Goal: Check status: Check status

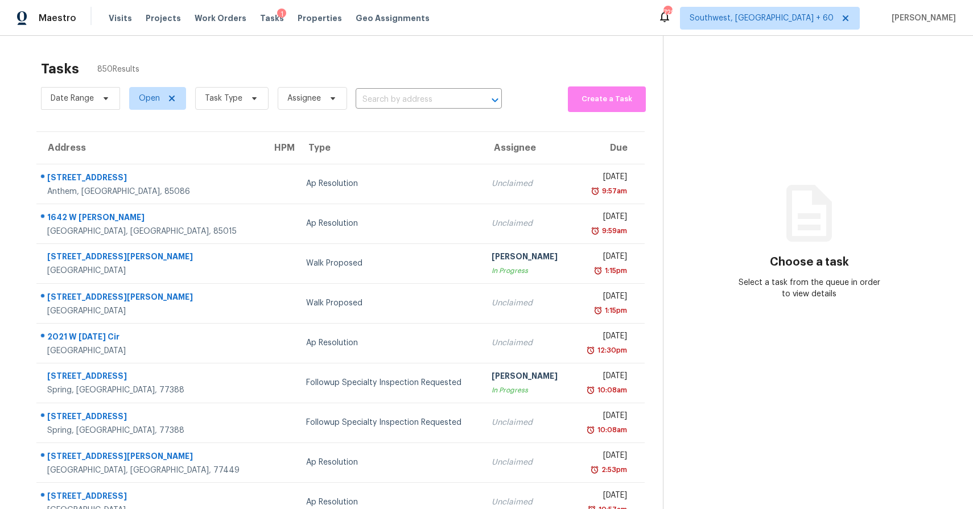
click at [254, 110] on span "Task Type" at bounding box center [227, 99] width 83 height 30
click at [229, 99] on span "Task Type" at bounding box center [224, 98] width 38 height 11
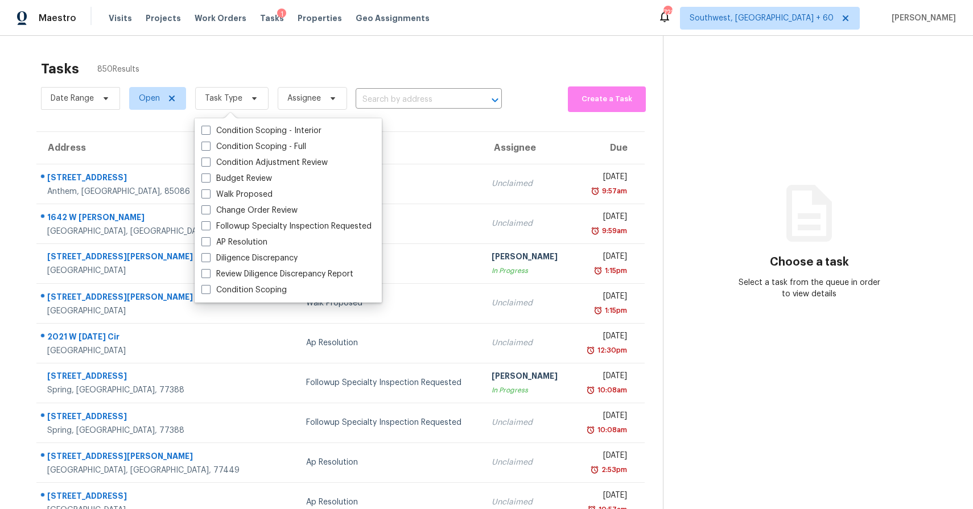
click at [290, 67] on div "Tasks 850 Results" at bounding box center [352, 69] width 622 height 30
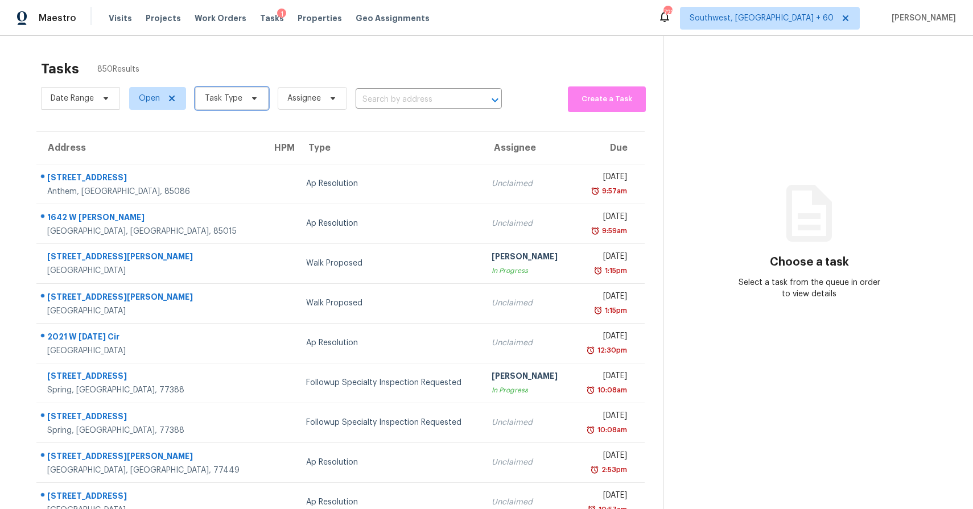
click at [224, 102] on span "Task Type" at bounding box center [224, 98] width 38 height 11
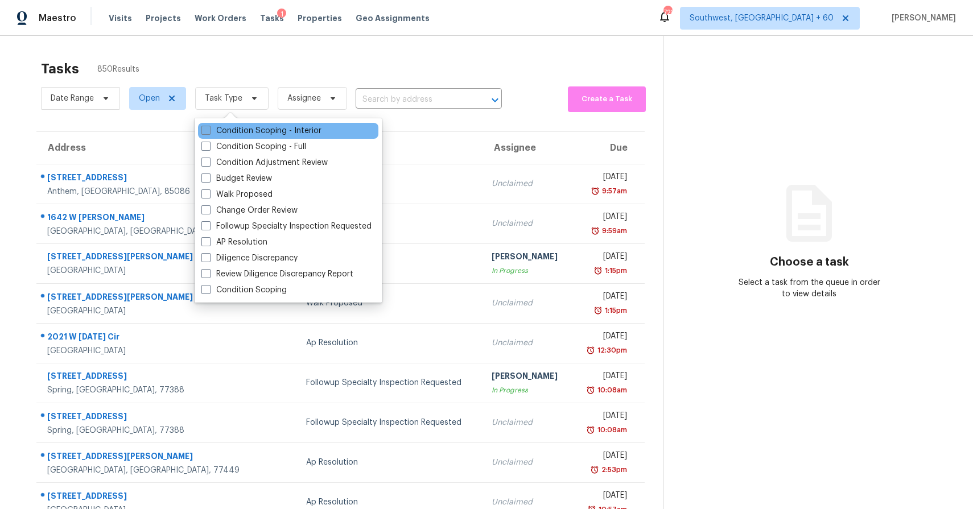
click at [272, 134] on label "Condition Scoping - Interior" at bounding box center [261, 130] width 120 height 11
click at [209, 133] on input "Condition Scoping - Interior" at bounding box center [204, 128] width 7 height 7
checkbox input "true"
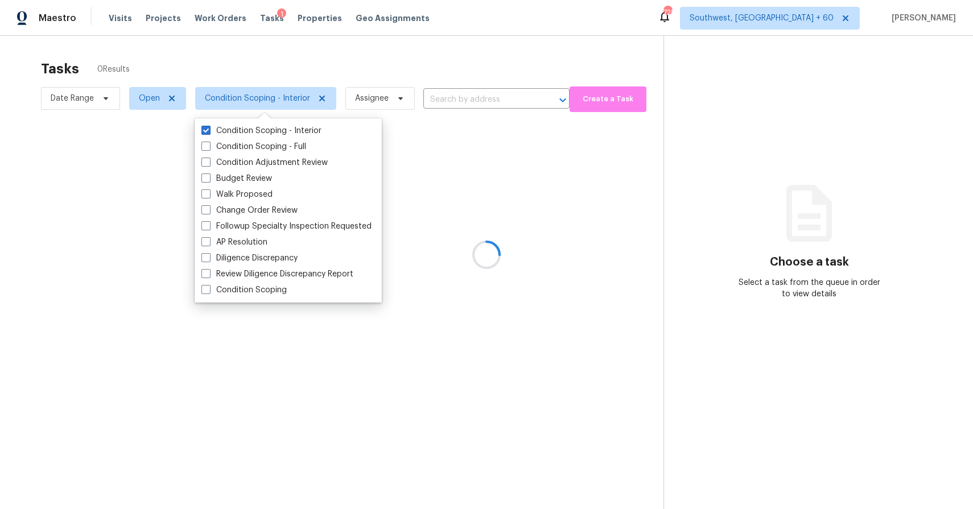
click at [303, 65] on div at bounding box center [486, 254] width 973 height 509
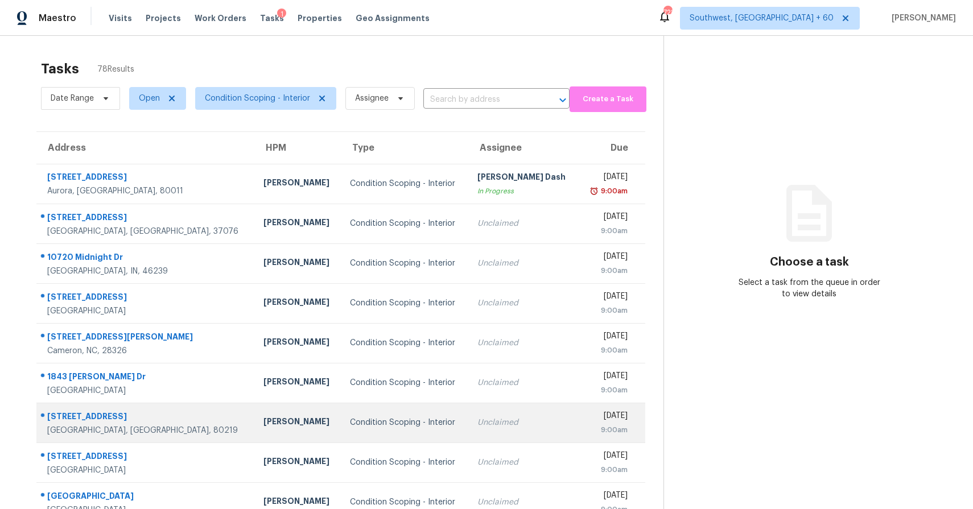
scroll to position [83, 0]
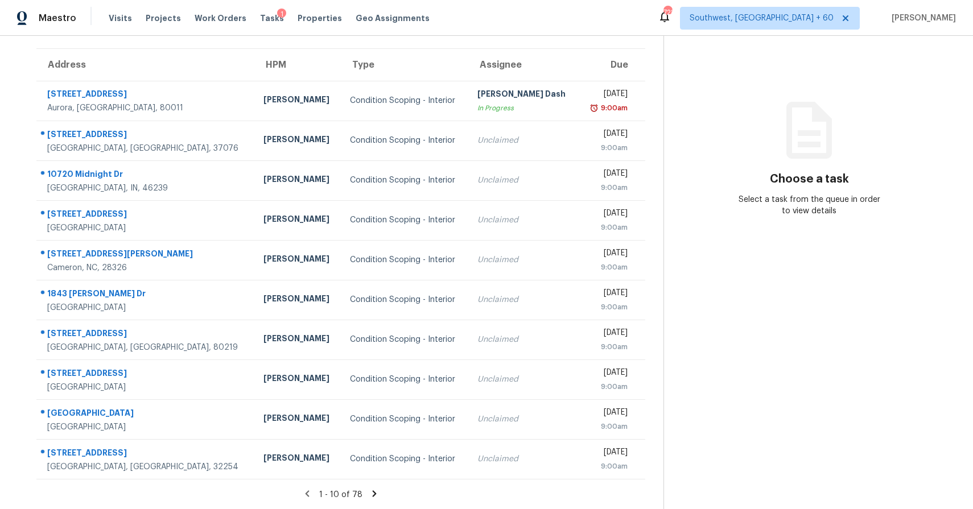
click at [376, 494] on icon at bounding box center [374, 494] width 10 height 10
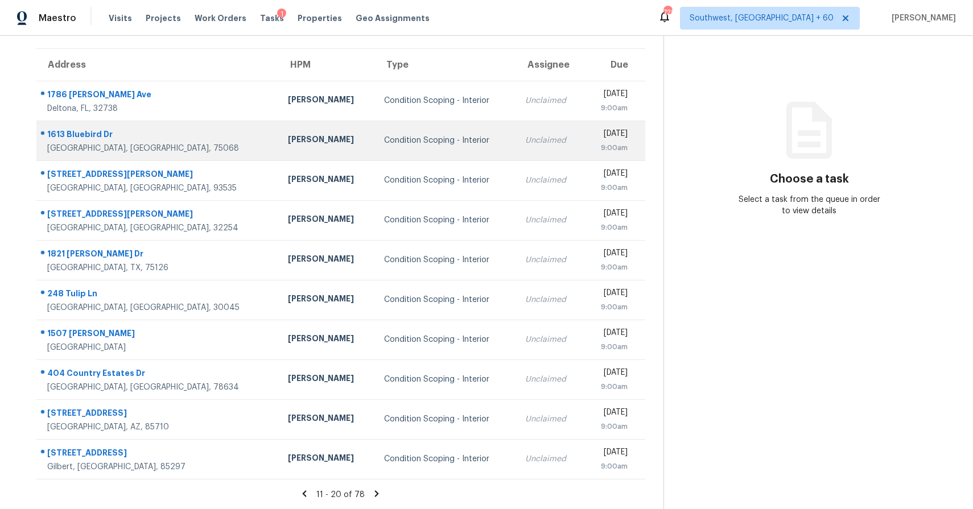
click at [388, 146] on td "Condition Scoping - Interior" at bounding box center [445, 141] width 141 height 40
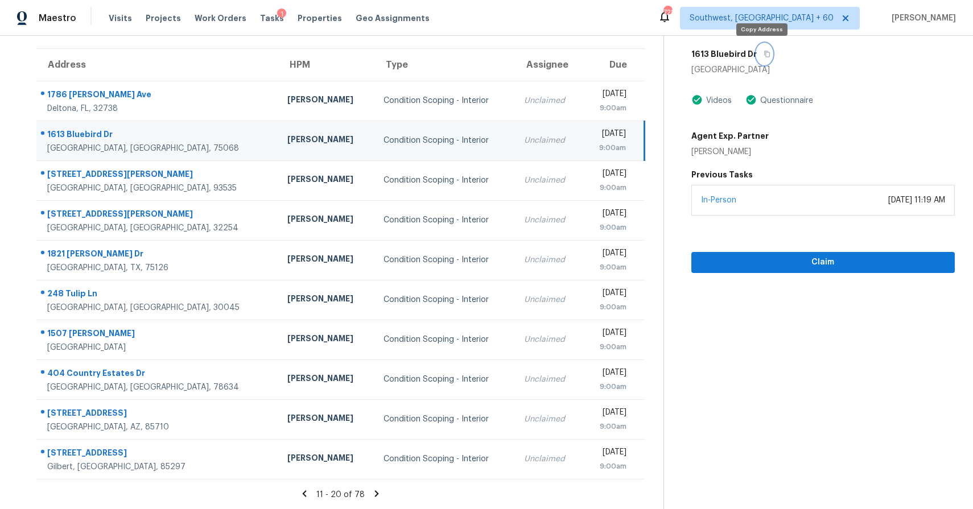
click at [764, 58] on button "button" at bounding box center [764, 54] width 15 height 20
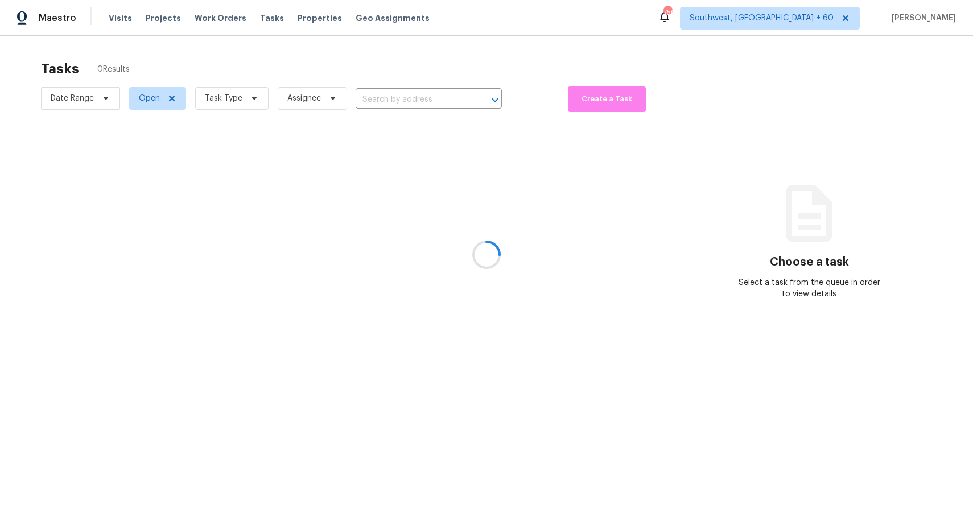
click at [475, 175] on div at bounding box center [486, 254] width 973 height 509
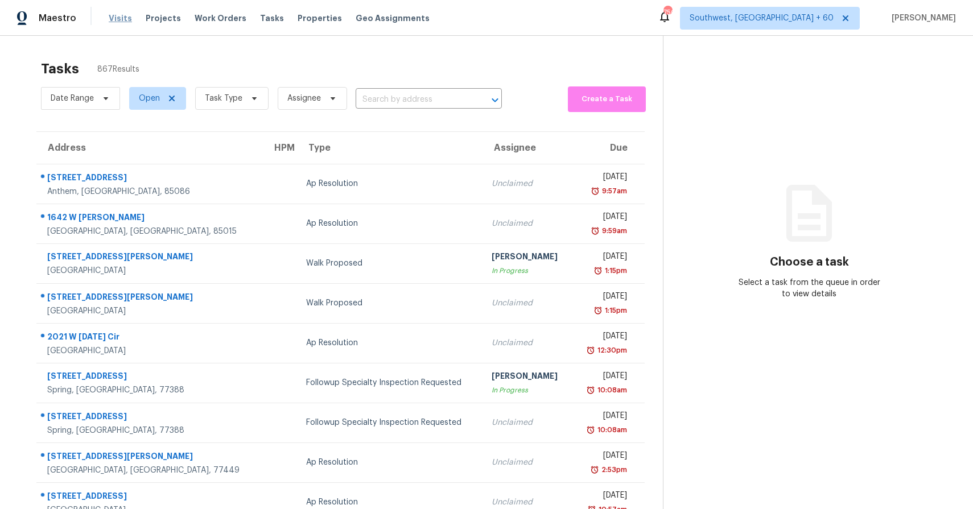
click at [120, 17] on span "Visits" at bounding box center [120, 18] width 23 height 11
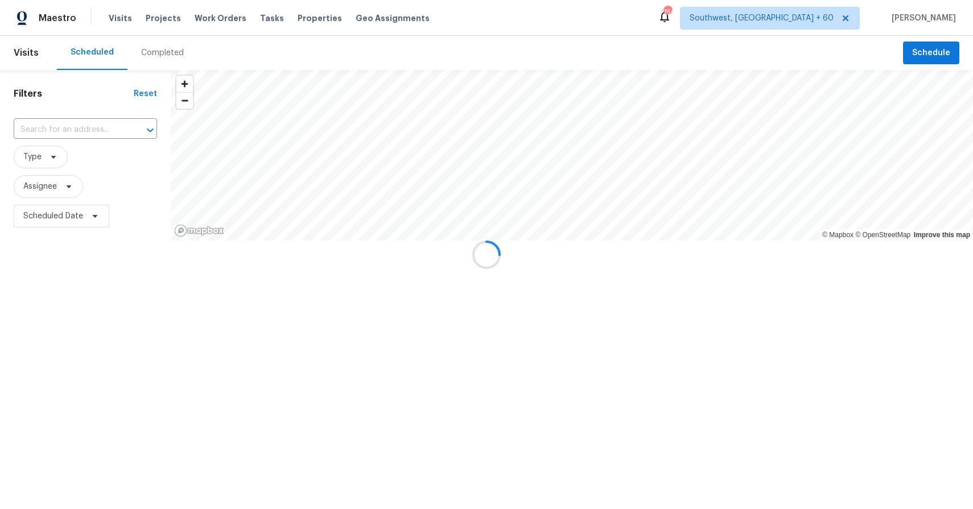
click at [183, 63] on div at bounding box center [486, 254] width 973 height 509
click at [179, 60] on div at bounding box center [486, 254] width 973 height 509
click at [164, 55] on div at bounding box center [486, 254] width 973 height 509
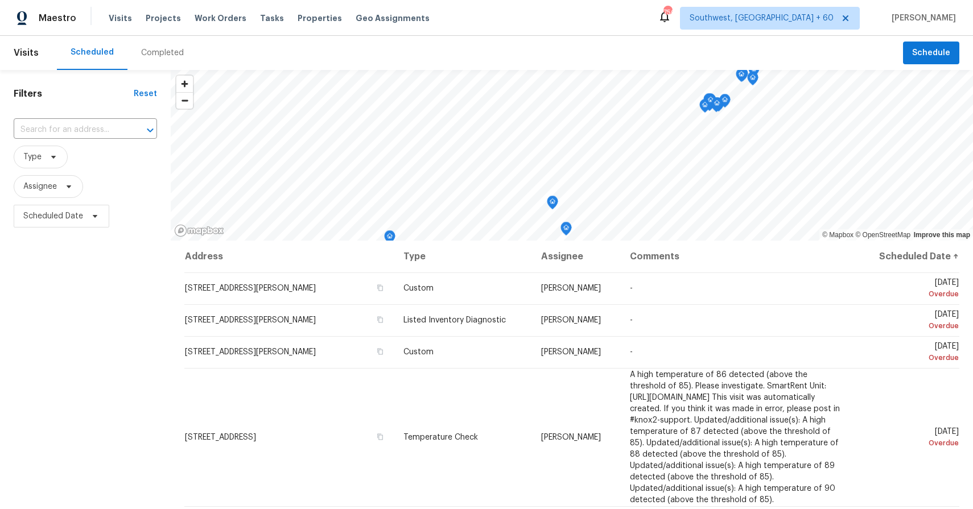
click at [162, 52] on div "Completed" at bounding box center [162, 52] width 43 height 11
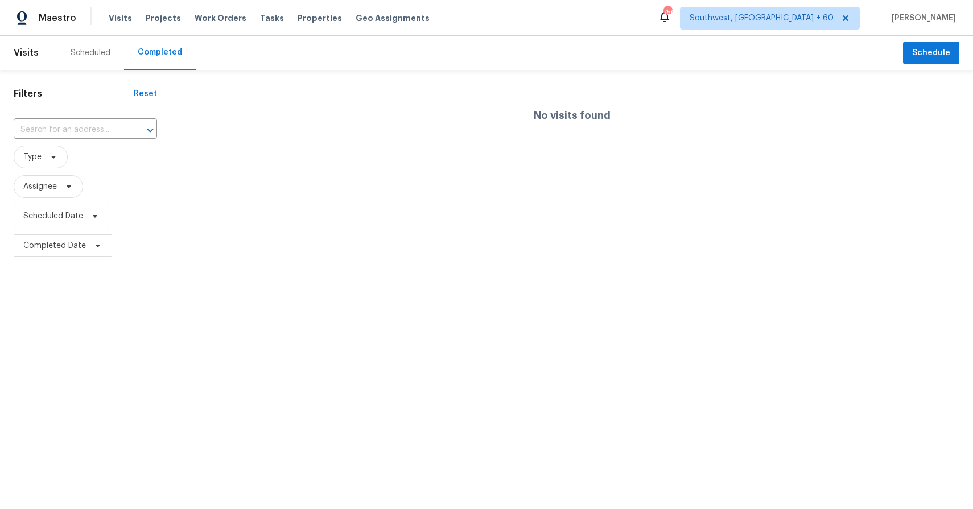
click at [108, 129] on input "text" at bounding box center [70, 130] width 112 height 18
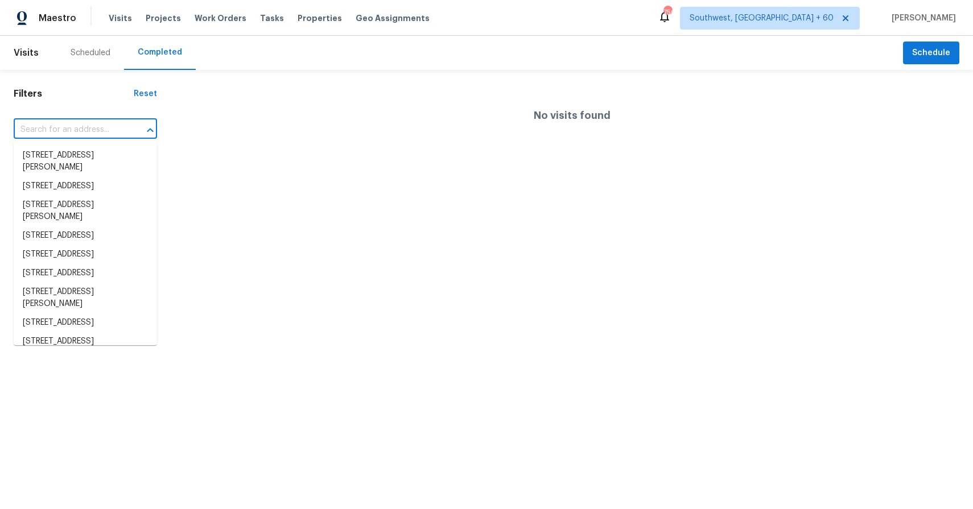
paste input "[STREET_ADDRESS]"
type input "[STREET_ADDRESS]"
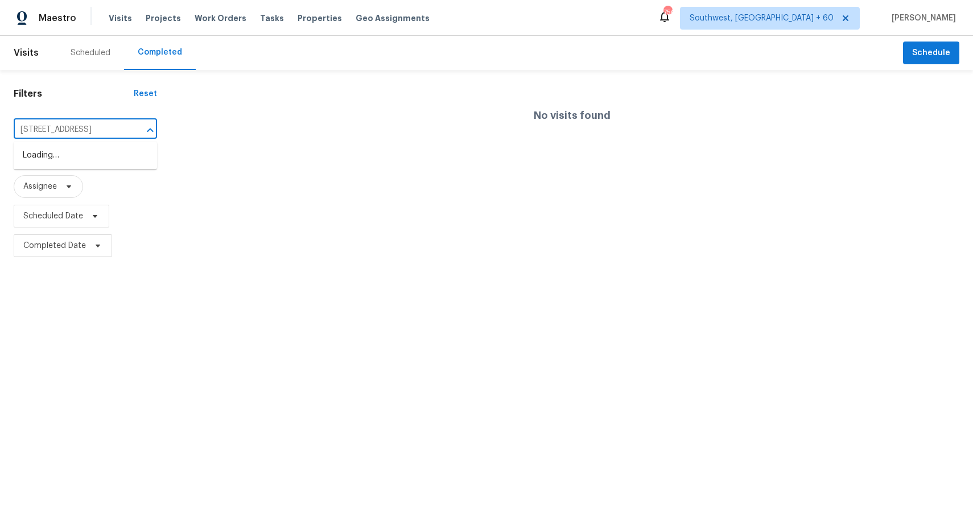
scroll to position [0, 34]
click at [101, 147] on li "[STREET_ADDRESS]" at bounding box center [85, 155] width 143 height 19
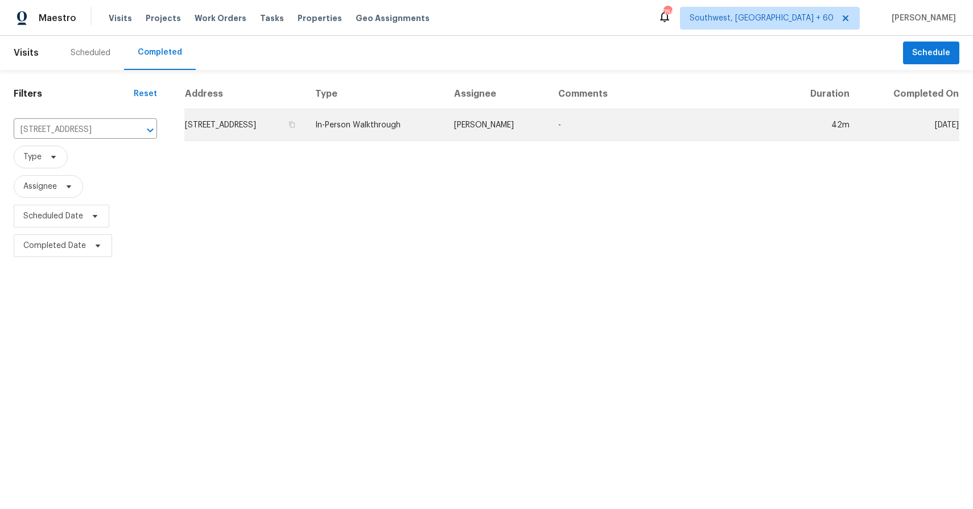
click at [485, 130] on td "[PERSON_NAME]" at bounding box center [497, 125] width 104 height 32
